Goal: Information Seeking & Learning: Check status

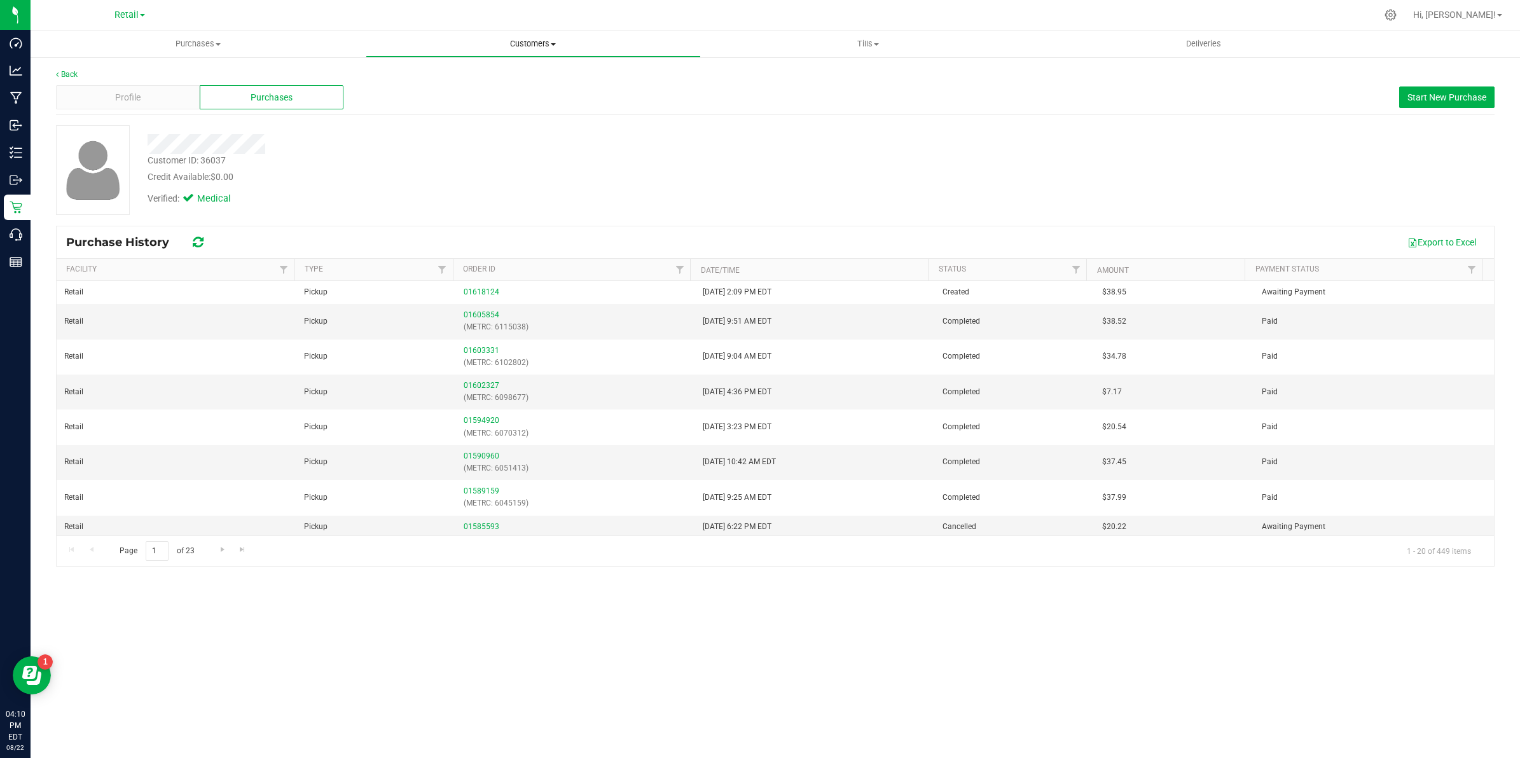
click at [542, 42] on span "Customers" at bounding box center [533, 43] width 334 height 11
click at [506, 74] on li "All customers" at bounding box center [533, 76] width 335 height 15
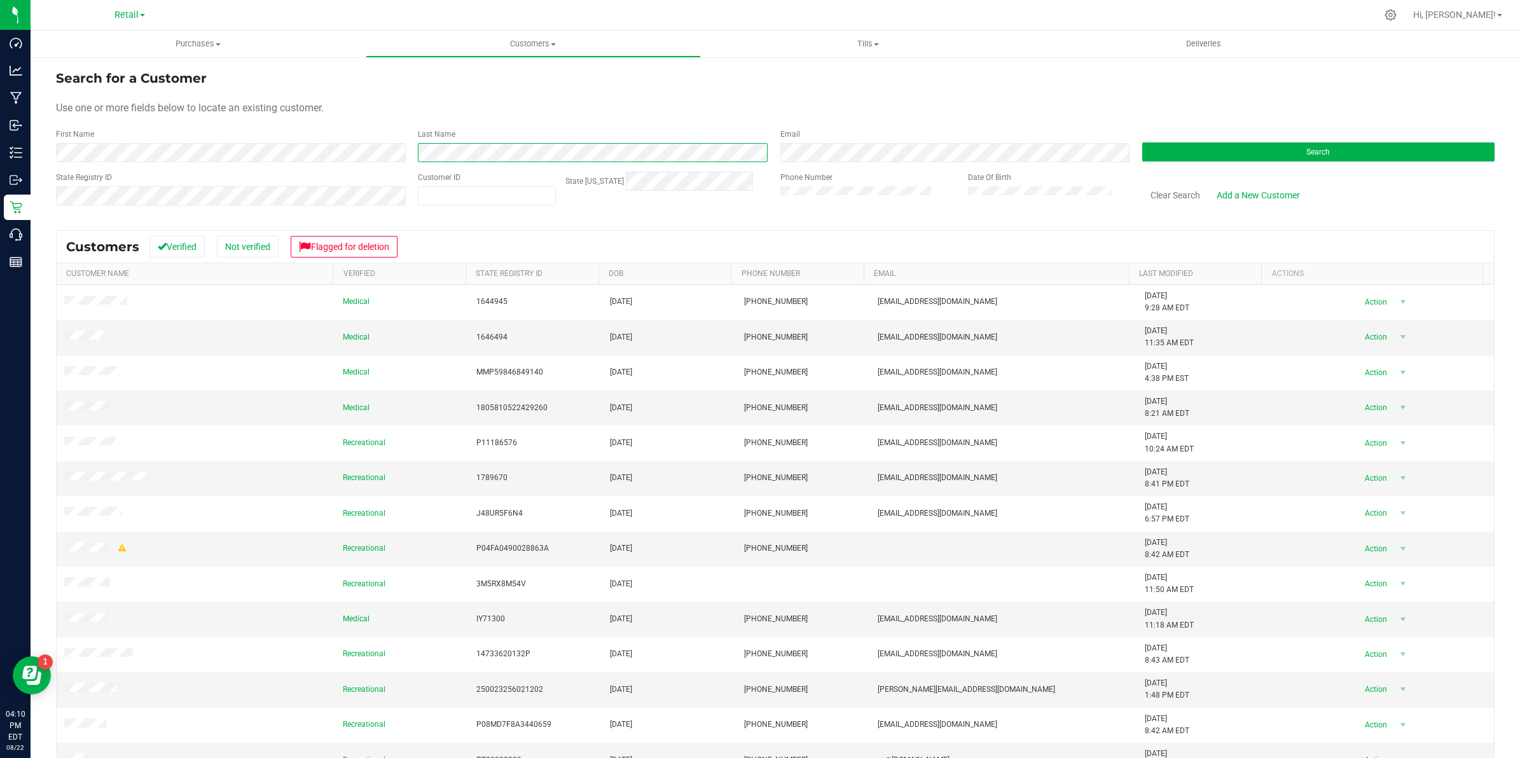
click at [390, 151] on div "First Name Last Name Email Search" at bounding box center [775, 145] width 1439 height 34
click at [1229, 154] on button "Search" at bounding box center [1318, 151] width 352 height 19
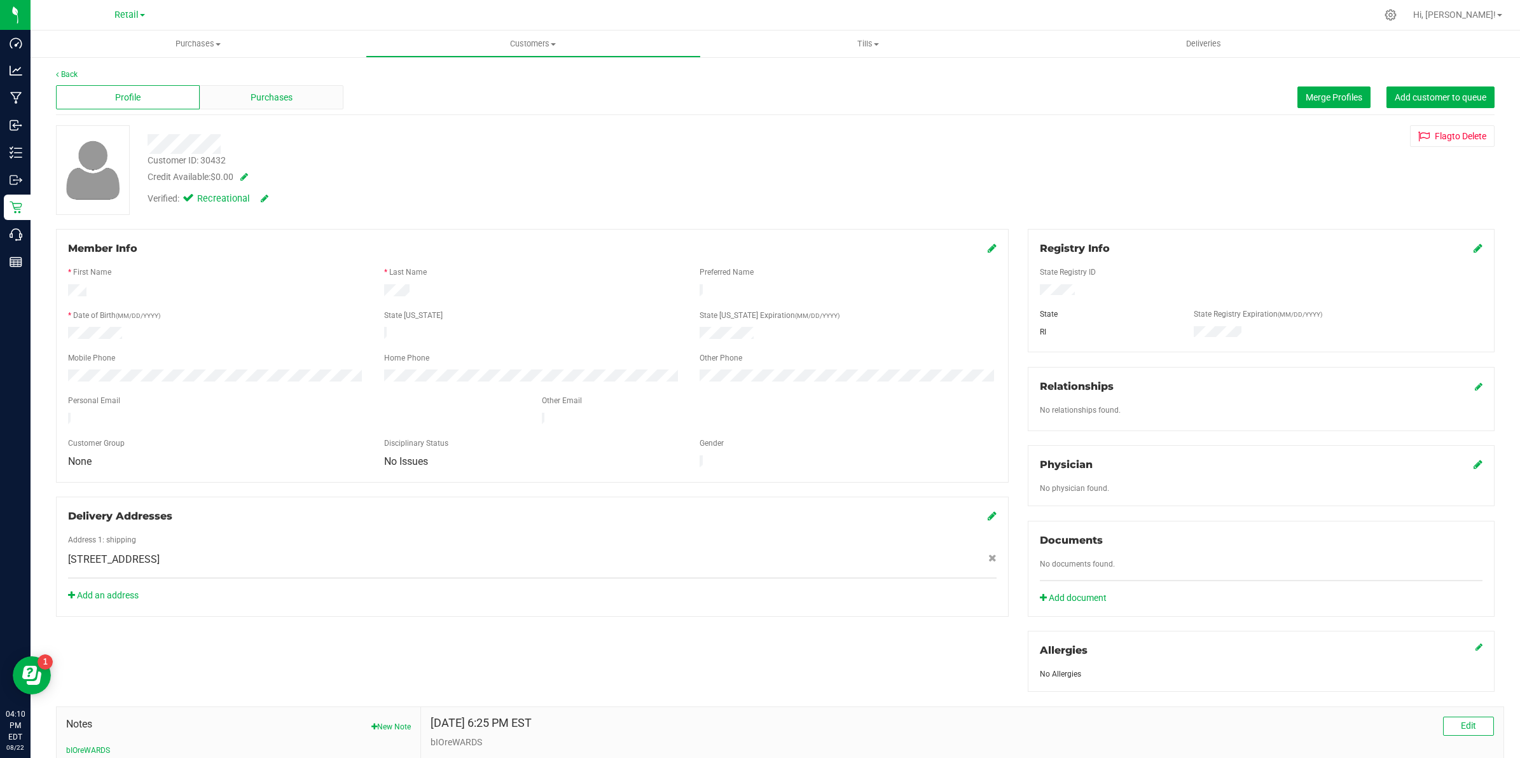
click at [262, 94] on span "Purchases" at bounding box center [272, 97] width 42 height 13
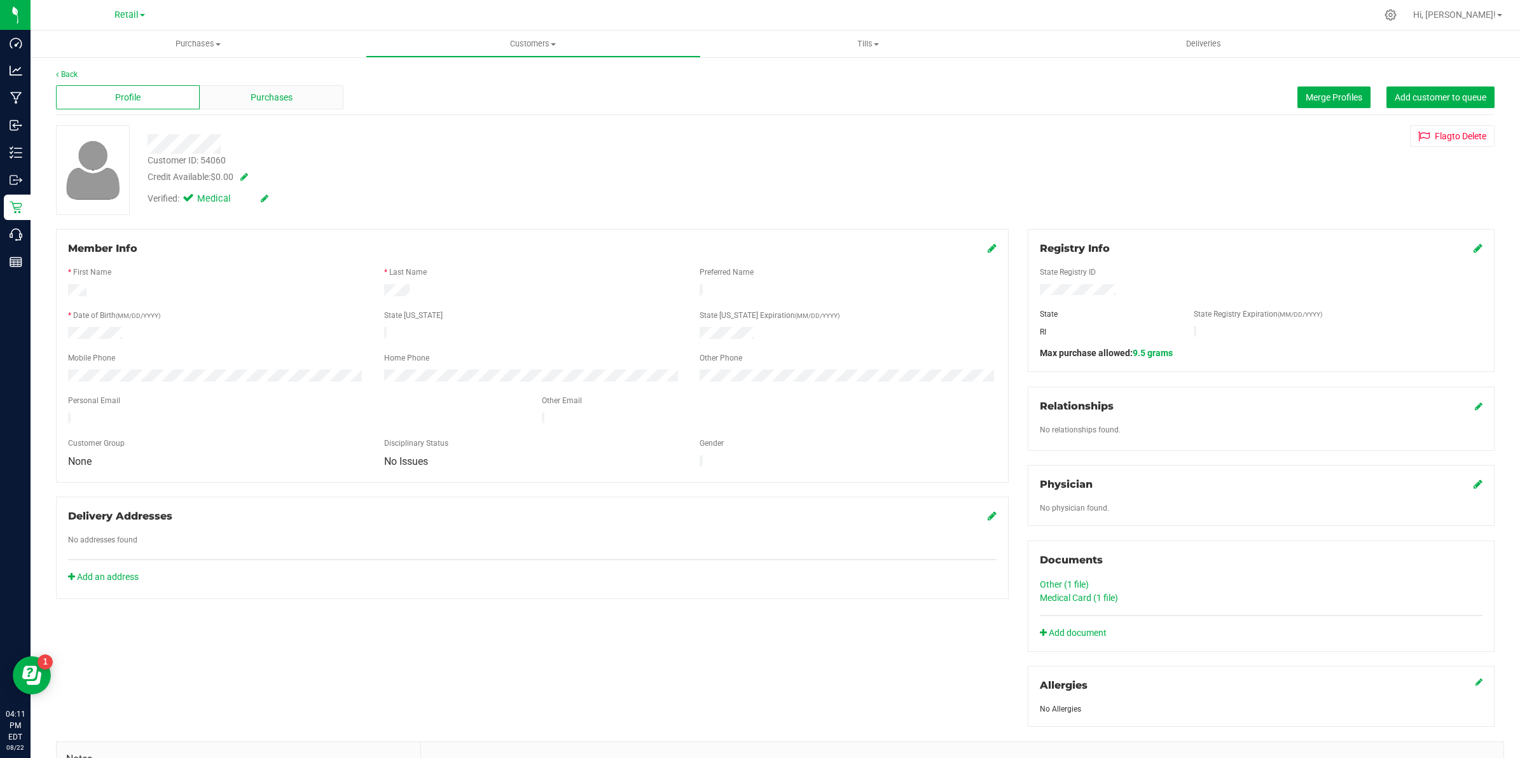
click at [249, 89] on div "Purchases" at bounding box center [272, 97] width 144 height 24
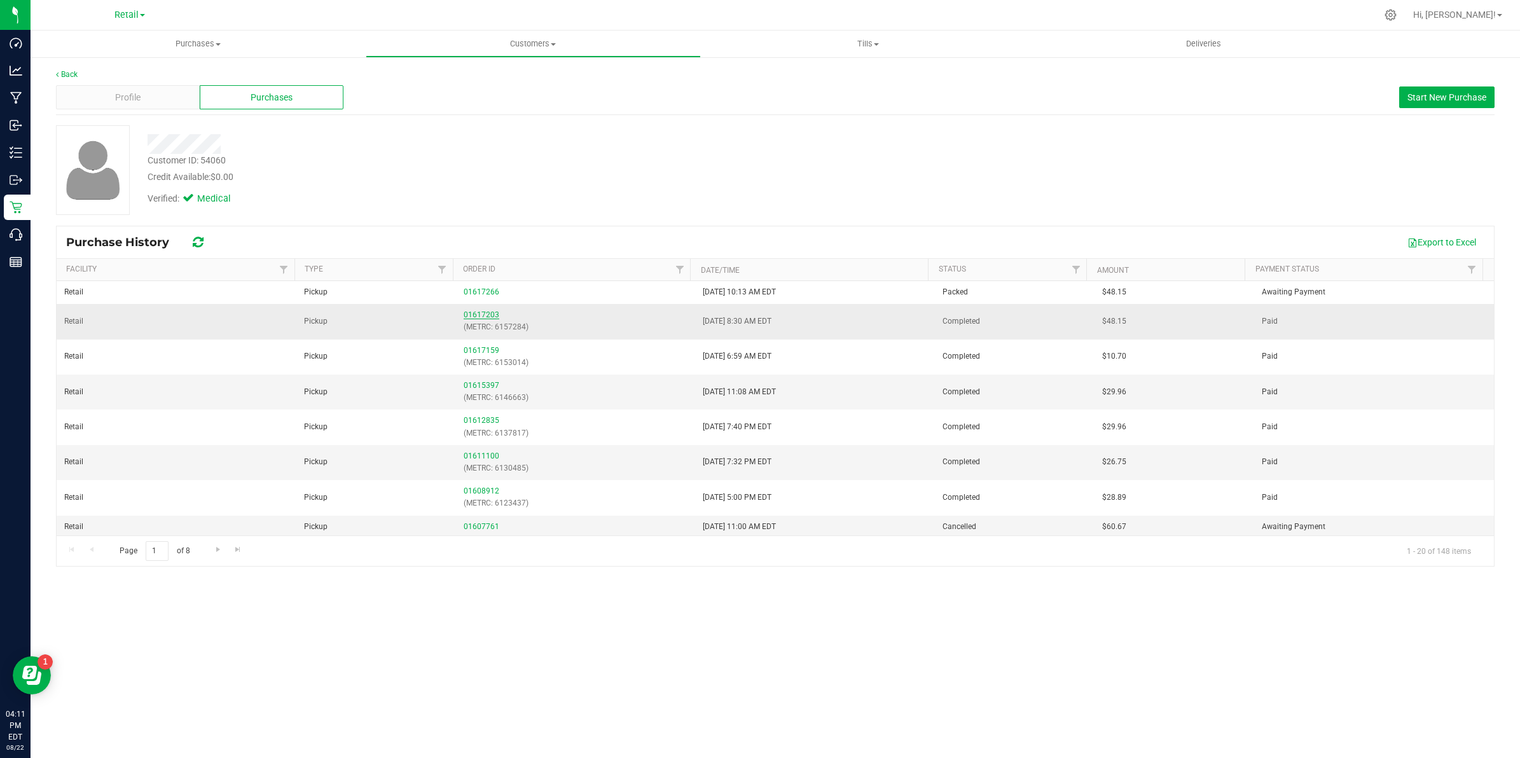
click at [482, 315] on link "01617203" at bounding box center [482, 314] width 36 height 9
